Goal: Task Accomplishment & Management: Manage account settings

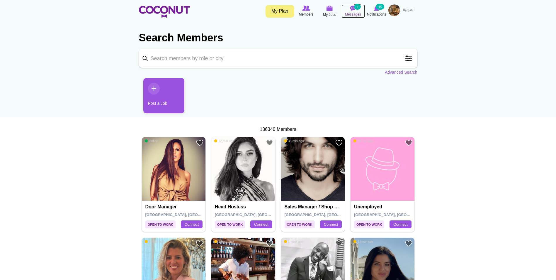
click at [354, 10] on img at bounding box center [353, 8] width 6 height 5
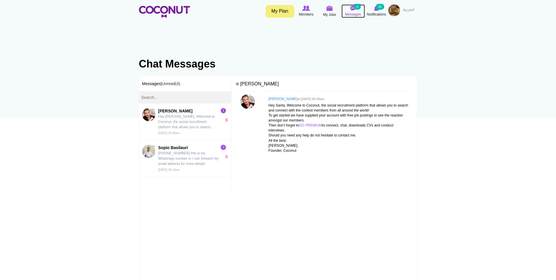
click at [354, 9] on img at bounding box center [353, 8] width 6 height 5
click at [375, 9] on img at bounding box center [376, 8] width 5 height 5
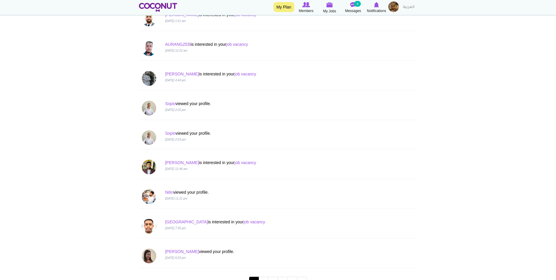
scroll to position [440, 0]
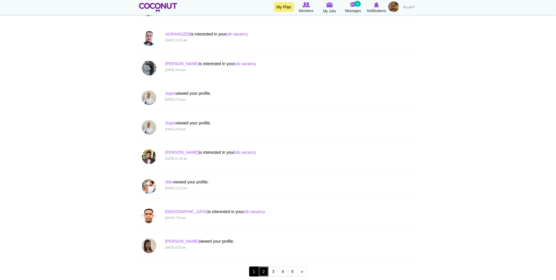
click at [261, 273] on link "2" at bounding box center [263, 271] width 10 height 10
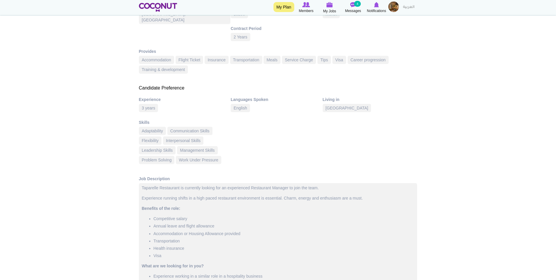
scroll to position [176, 0]
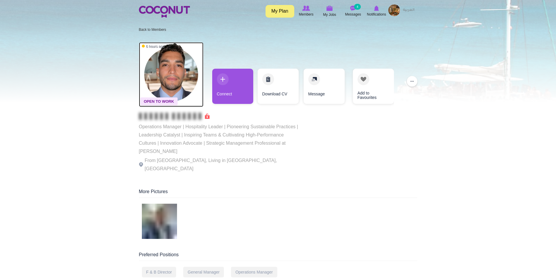
click at [183, 76] on img at bounding box center [171, 74] width 64 height 64
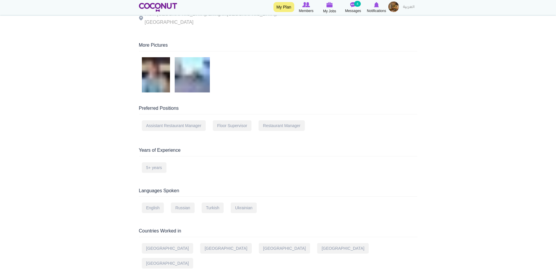
scroll to position [117, 0]
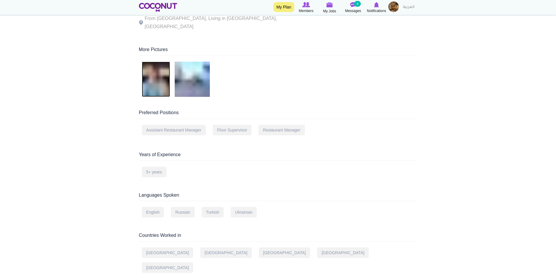
click at [154, 73] on img at bounding box center [156, 79] width 28 height 35
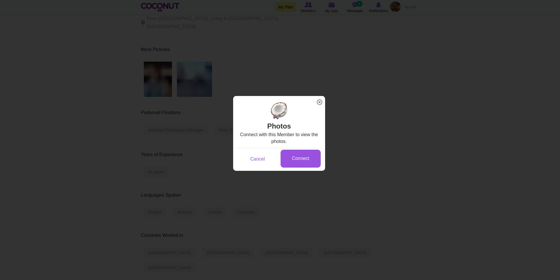
click at [320, 100] on span "x" at bounding box center [320, 102] width 8 height 8
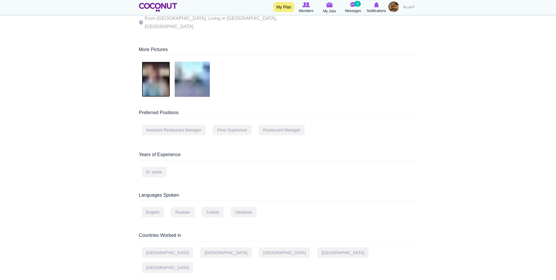
scroll to position [0, 0]
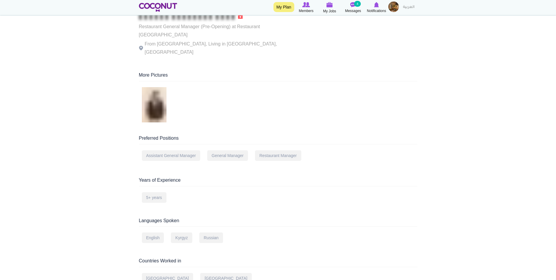
scroll to position [88, 0]
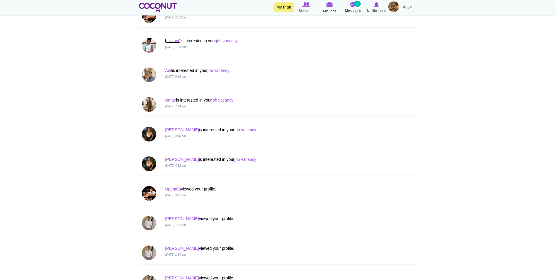
scroll to position [293, 0]
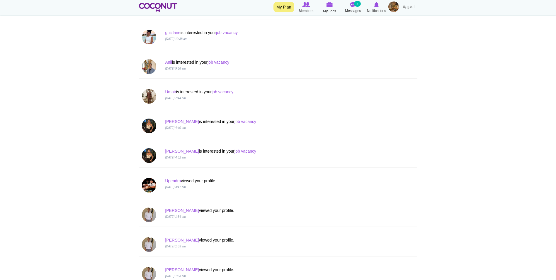
click at [392, 8] on img at bounding box center [393, 6] width 11 height 11
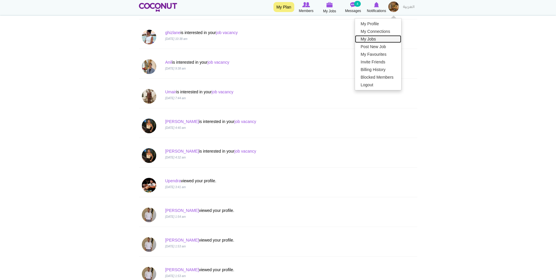
click at [376, 38] on link "My Jobs" at bounding box center [378, 39] width 46 height 8
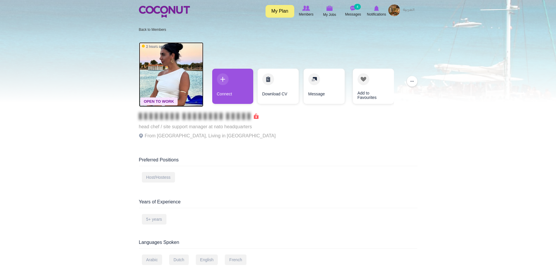
click at [189, 66] on img at bounding box center [171, 74] width 64 height 64
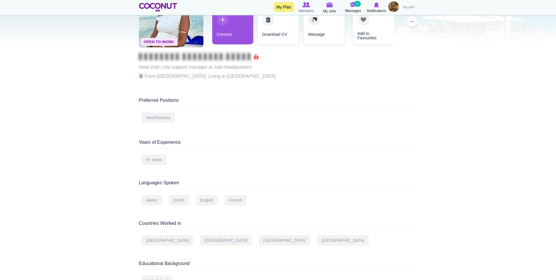
scroll to position [59, 0]
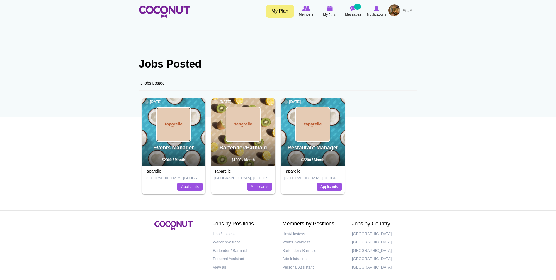
click at [178, 134] on img at bounding box center [173, 124] width 34 height 34
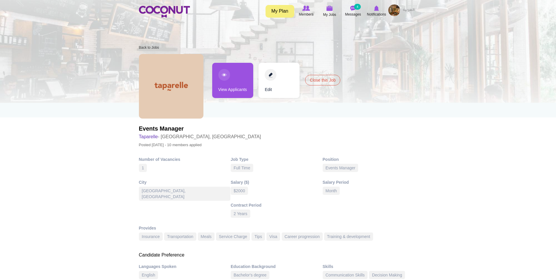
click at [232, 86] on link "View Applicants" at bounding box center [232, 80] width 41 height 35
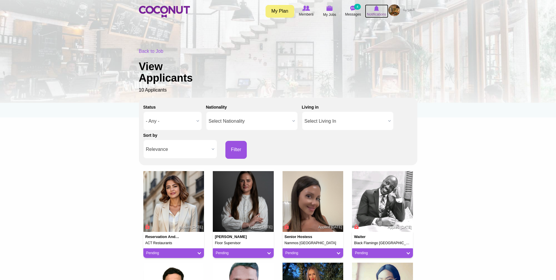
click at [376, 10] on img at bounding box center [376, 8] width 5 height 5
click at [394, 10] on img at bounding box center [394, 10] width 12 height 12
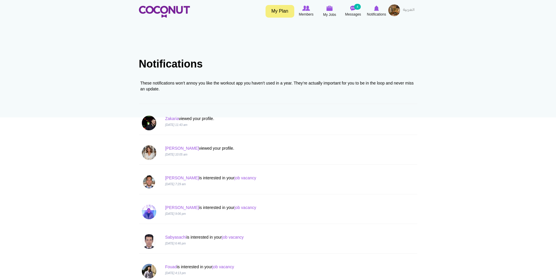
click at [392, 9] on img at bounding box center [394, 10] width 12 height 12
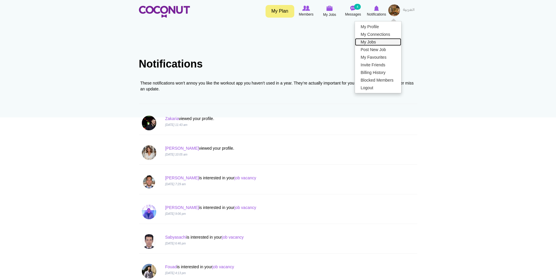
click at [384, 43] on link "My Jobs" at bounding box center [378, 42] width 46 height 8
